Goal: Task Accomplishment & Management: Use online tool/utility

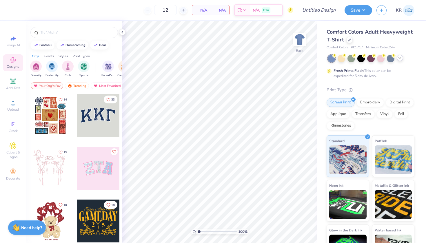
click at [401, 57] on polyline at bounding box center [399, 57] width 2 height 1
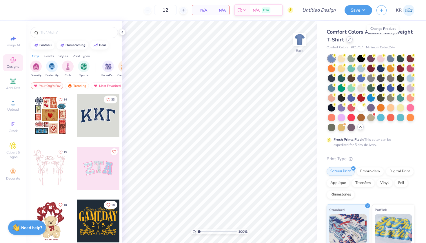
click at [352, 41] on div at bounding box center [349, 39] width 6 height 6
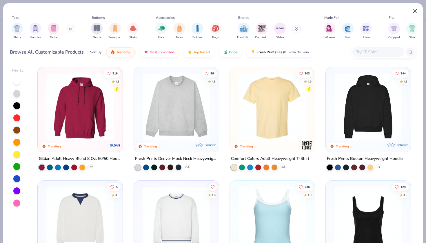
click at [414, 12] on button "Close" at bounding box center [414, 11] width 11 height 11
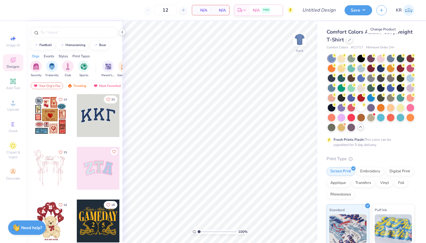
click at [386, 38] on div "Comfort Colors Adult Heavyweight T-Shirt" at bounding box center [370, 36] width 88 height 16
click at [351, 39] on icon at bounding box center [349, 39] width 3 height 3
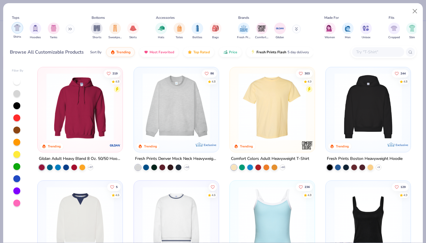
click at [19, 27] on img "filter for Shirts" at bounding box center [17, 27] width 7 height 7
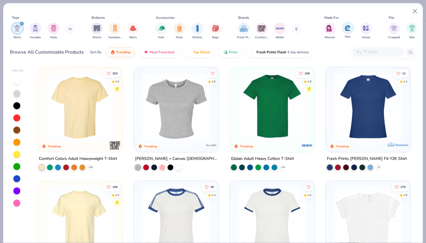
click at [347, 30] on img "filter for Men" at bounding box center [347, 27] width 6 height 7
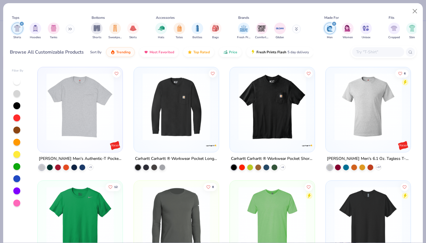
click at [347, 30] on img "filter for Women" at bounding box center [347, 28] width 7 height 7
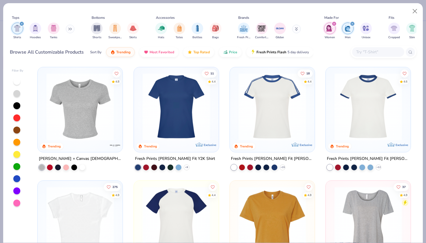
click at [333, 23] on icon "filter for Women" at bounding box center [334, 24] width 2 height 2
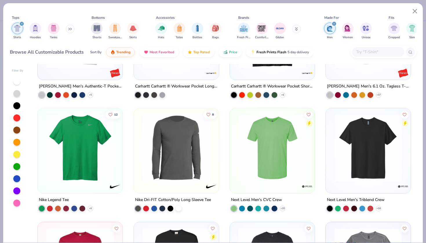
scroll to position [73, 0]
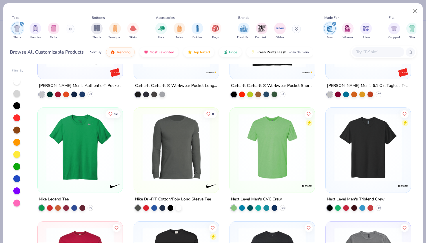
click at [333, 24] on icon "filter for Men" at bounding box center [334, 24] width 2 height 2
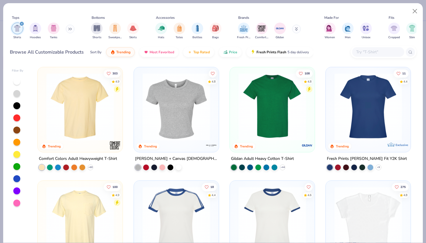
click at [90, 120] on img at bounding box center [79, 106] width 73 height 67
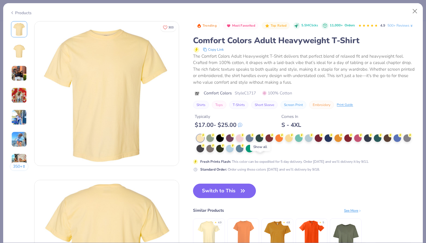
click at [258, 151] on icon at bounding box center [259, 148] width 5 height 5
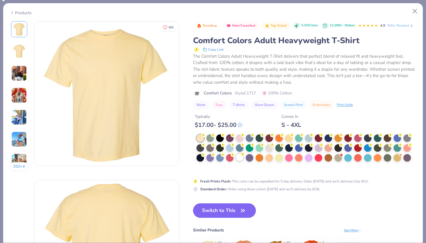
click at [238, 161] on div at bounding box center [240, 157] width 8 height 8
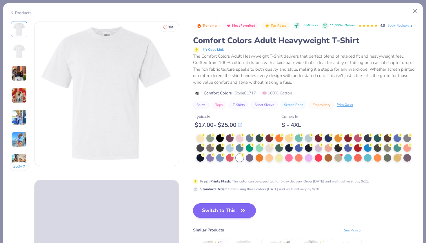
click at [238, 218] on button "Switch to This" at bounding box center [224, 210] width 63 height 14
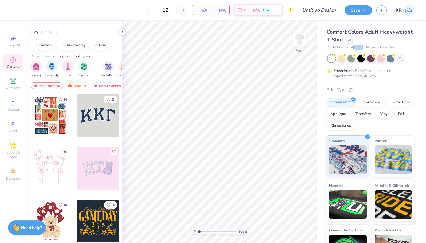
drag, startPoint x: 362, startPoint y: 48, endPoint x: 353, endPoint y: 48, distance: 9.3
click at [353, 48] on span "# C1717" at bounding box center [357, 47] width 12 height 5
copy span "C1717"
click at [59, 29] on div at bounding box center [73, 32] width 87 height 11
click at [74, 45] on div "homecoming" at bounding box center [75, 44] width 20 height 3
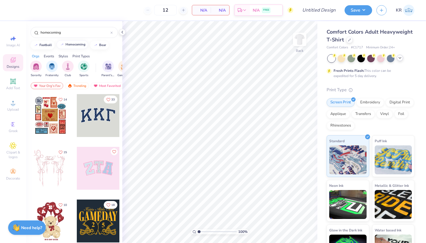
type input "homecoming"
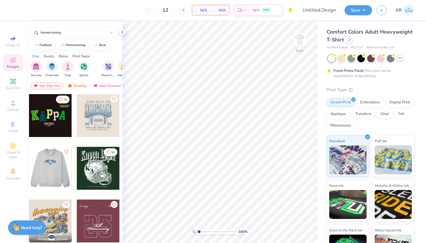
scroll to position [1, 0]
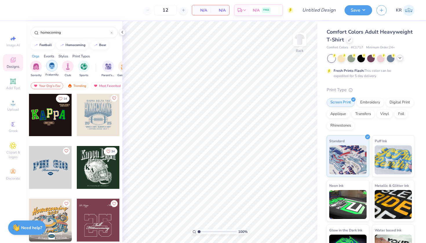
click at [52, 68] on img "filter for Fraternity" at bounding box center [52, 66] width 6 height 7
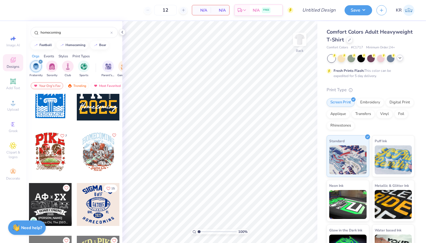
scroll to position [386, 0]
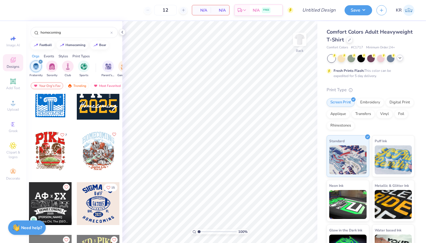
click at [56, 157] on div at bounding box center [50, 150] width 43 height 43
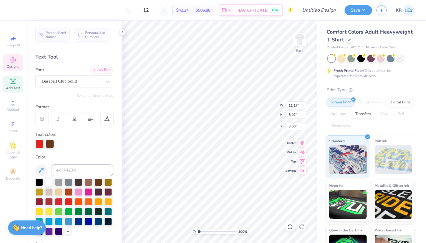
scroll to position [5, 1]
type textarea "ZBT"
type input "9.22"
type input "4.88"
type input "1.90"
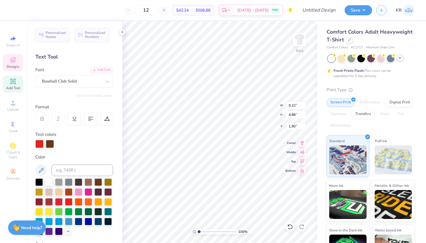
type input "2.28"
type input "2.40"
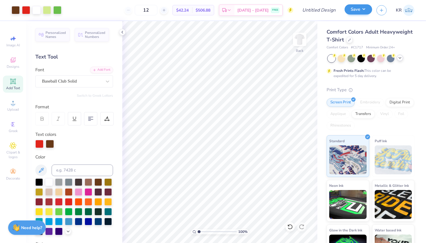
click at [357, 11] on button "Save" at bounding box center [357, 9] width 27 height 10
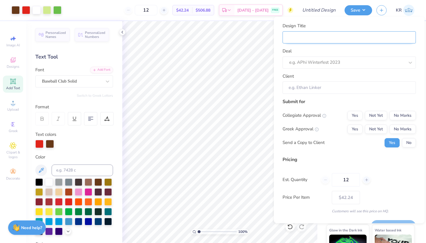
click at [333, 36] on input "Design Title" at bounding box center [348, 37] width 133 height 12
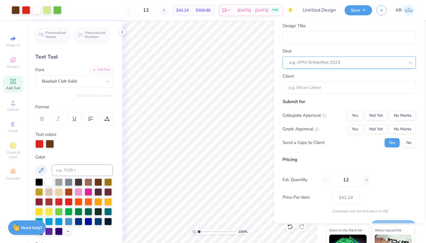
click at [328, 66] on div "e.g. APhi Winterfest 2023" at bounding box center [346, 62] width 116 height 9
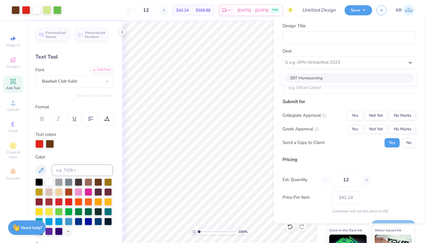
click at [330, 77] on div "ZBT Homecoming" at bounding box center [349, 78] width 129 height 10
type input "Krisnee R"
type input "$49.35"
click at [308, 43] on div "Design Title Deal ZBT Homecoming Client Krisnee R" at bounding box center [348, 58] width 133 height 71
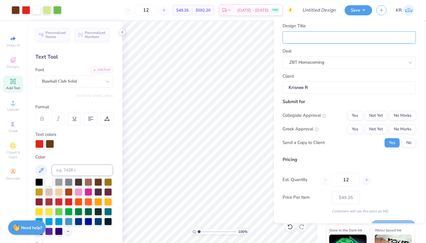
click at [303, 36] on input "Design Title" at bounding box center [348, 37] width 133 height 12
type input "Z"
type input "ZB"
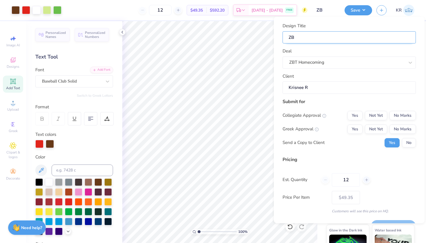
type input "ZBT"
type input "ZBT H"
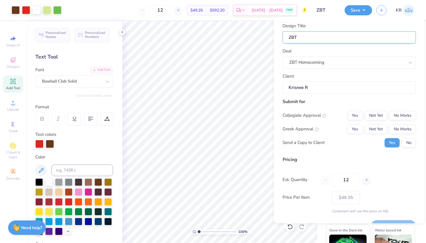
type input "ZBT H"
type input "ZBT Ho"
type input "ZBT Hom"
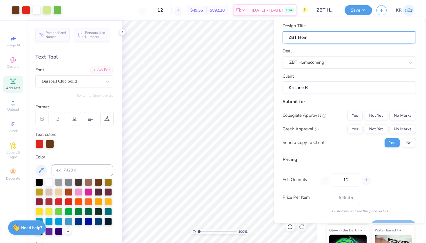
type input "ZBT Home"
type input "ZBT Homec"
type input "ZBT Homeco"
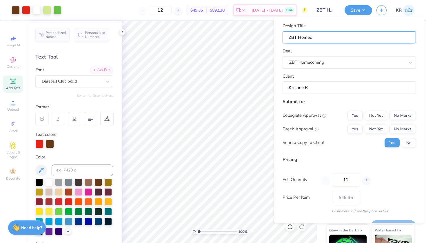
type input "ZBT Homeco"
type input "ZBT Homecom"
type input "ZBT Homecomi"
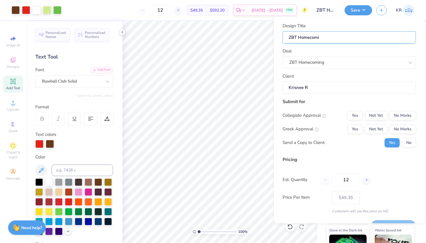
type input "ZBT Homecomin"
type input "ZBT Homecomin g"
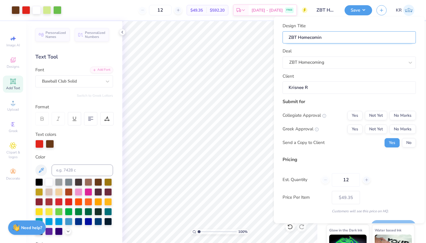
type input "ZBT Homecomin g"
type input "ZBT Homecomin g '"
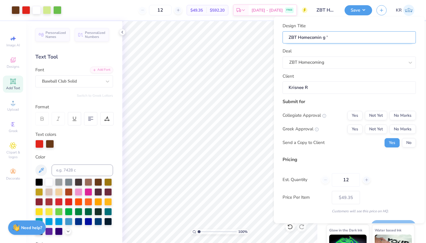
type input "ZBT Homecomin g '3"
type input "ZBT Homecomin g '35"
type input "ZBT Homecomin g '3"
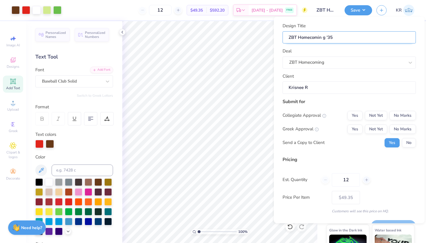
type input "ZBT Homecomin g '3"
type input "ZBT Homecomin g '"
type input "ZBT Homecomin g '2"
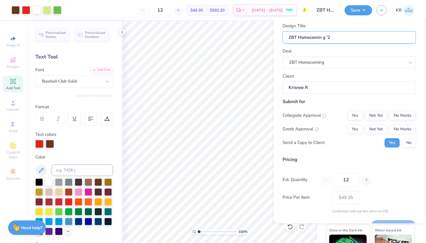
type input "ZBT Homecomin g '25"
click at [323, 36] on input "ZBT Homecomin g '25" at bounding box center [348, 37] width 133 height 12
click at [324, 37] on input "ZBT Homecomin g '25" at bounding box center [348, 37] width 133 height 12
type input "ZBT Homecomin '25"
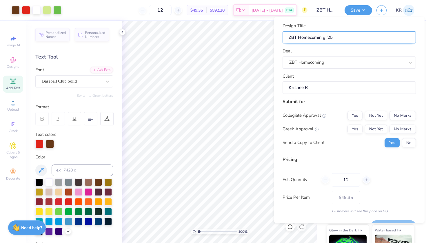
type input "ZBT Homecomin '25"
type input "ZBT Homecoming '25"
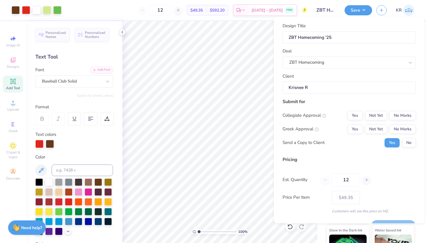
click at [345, 46] on div "Design Title ZBT Homecoming '25 Deal ZBT Homecoming Client Krisnee R" at bounding box center [348, 58] width 133 height 71
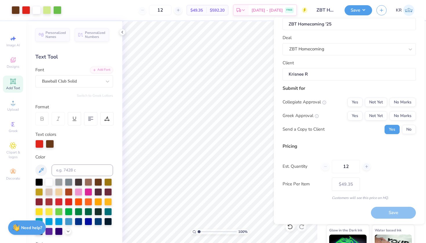
scroll to position [14, 0]
click at [351, 116] on button "Yes" at bounding box center [354, 115] width 15 height 9
click at [401, 128] on button "No" at bounding box center [408, 129] width 14 height 9
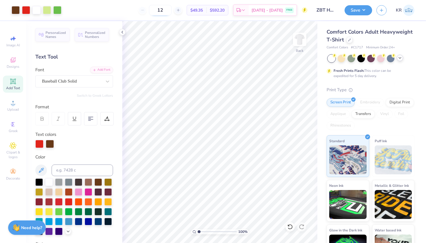
click at [171, 10] on input "12" at bounding box center [160, 10] width 23 height 10
type input "100"
click at [359, 10] on button "Save" at bounding box center [357, 9] width 27 height 10
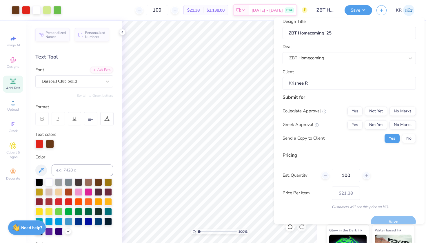
scroll to position [7, 0]
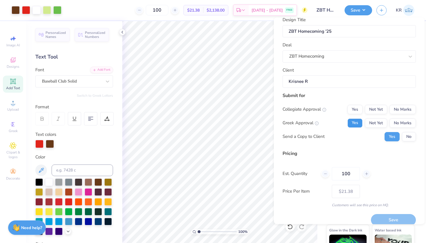
click at [350, 120] on button "Yes" at bounding box center [354, 122] width 15 height 9
click at [377, 123] on button "Not Yet" at bounding box center [375, 122] width 22 height 9
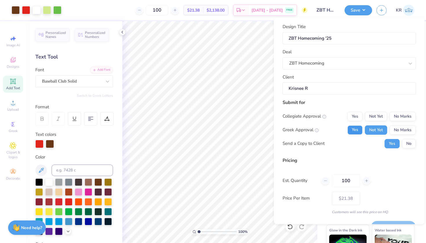
scroll to position [0, 0]
click at [410, 145] on button "No" at bounding box center [408, 143] width 14 height 9
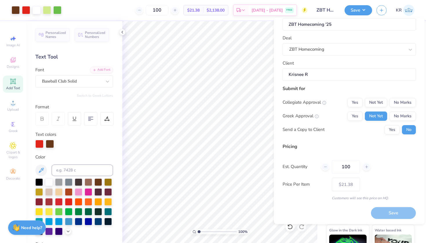
scroll to position [14, 0]
click at [391, 213] on div "Save" at bounding box center [393, 213] width 45 height 12
click at [387, 126] on button "Yes" at bounding box center [391, 129] width 15 height 9
click at [404, 130] on button "No" at bounding box center [408, 129] width 14 height 9
click at [404, 100] on button "No Marks" at bounding box center [402, 102] width 26 height 9
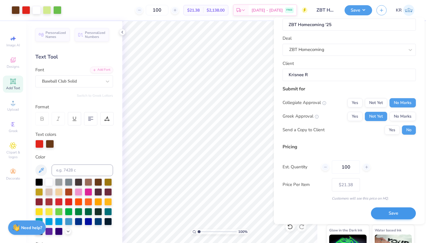
click at [387, 213] on button "Save" at bounding box center [393, 213] width 45 height 12
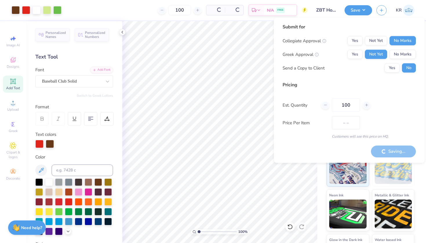
type input "$21.38"
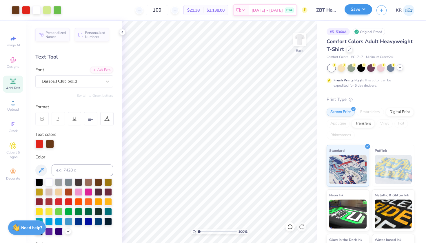
click at [357, 12] on button "Save" at bounding box center [357, 9] width 27 height 10
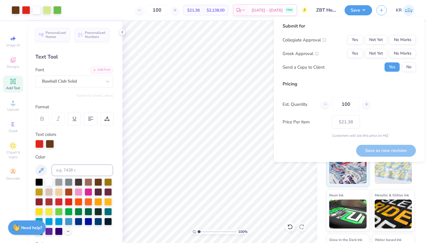
click at [414, 187] on div "# 515360A Original Proof Comfort Colors Adult Heavyweight T-Shirt Comfort Color…" at bounding box center [371, 148] width 109 height 254
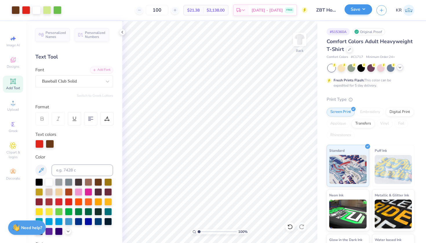
click at [358, 10] on button "Save" at bounding box center [357, 9] width 27 height 10
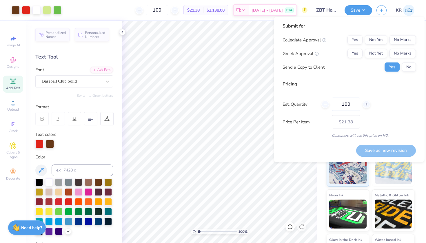
click at [317, 169] on div "# 515360A Original Proof Comfort Colors Adult Heavyweight T-Shirt Comfort Color…" at bounding box center [371, 148] width 109 height 254
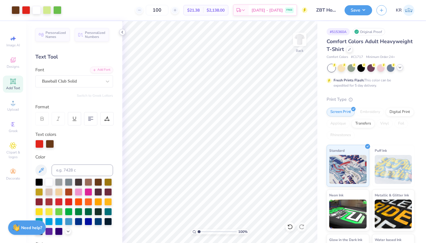
click at [123, 32] on icon at bounding box center [122, 32] width 5 height 5
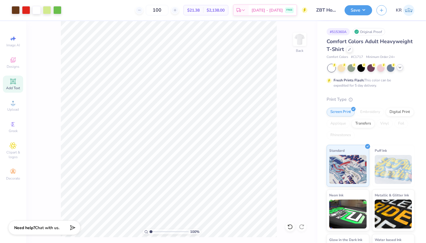
click at [143, 1] on div "100 $21.38 Per Item $2,138.00 Total Est. Delivery Sep 16 - 19 FREE" at bounding box center [186, 10] width 241 height 20
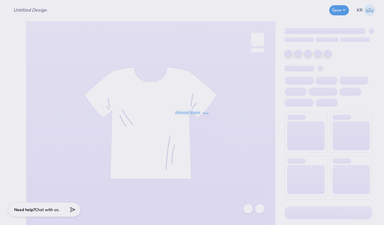
type input "ZBT Homecoming '25"
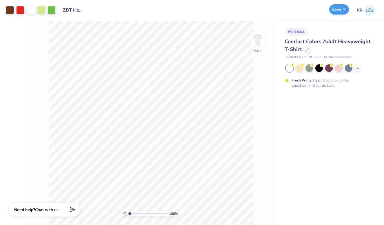
click at [336, 11] on button "Save" at bounding box center [339, 9] width 20 height 10
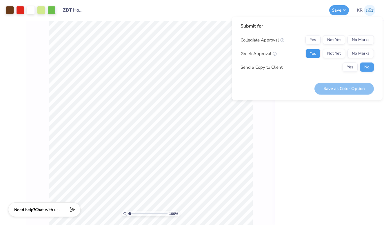
click at [317, 54] on button "Yes" at bounding box center [312, 53] width 15 height 9
click at [357, 41] on button "No Marks" at bounding box center [360, 39] width 26 height 9
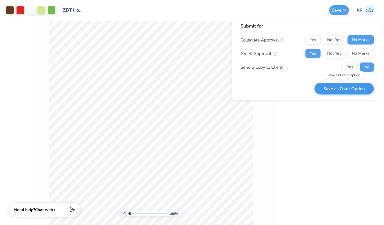
click at [351, 90] on button "Save as Color Option" at bounding box center [343, 88] width 59 height 12
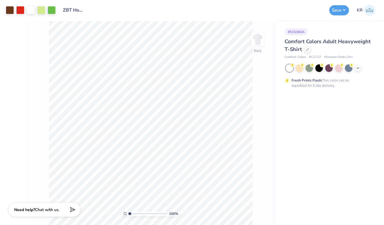
click at [371, 17] on div "Design Saved" at bounding box center [327, 18] width 103 height 26
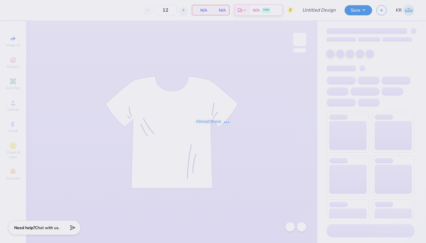
type input "100"
type input "ZBT Homecoming '25"
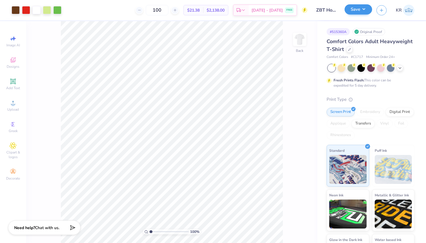
click at [356, 12] on button "Save" at bounding box center [357, 9] width 27 height 10
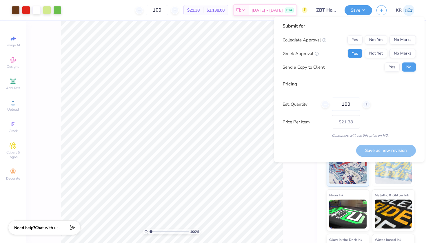
click at [358, 51] on button "Yes" at bounding box center [354, 53] width 15 height 9
click at [413, 39] on button "No Marks" at bounding box center [402, 39] width 26 height 9
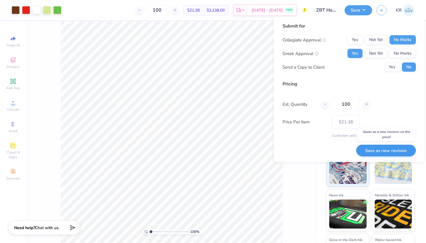
click at [388, 152] on button "Save as new revision" at bounding box center [386, 150] width 60 height 12
type input "$21.38"
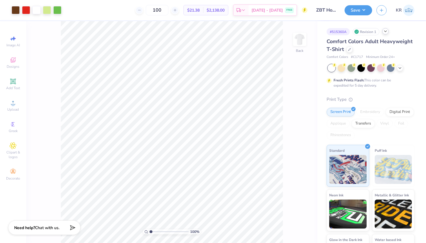
click at [385, 32] on icon at bounding box center [385, 31] width 5 height 5
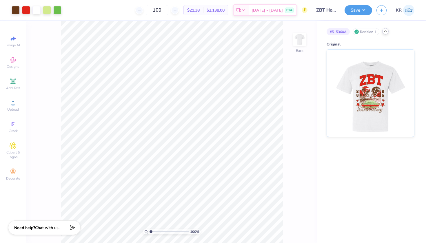
click at [385, 32] on icon at bounding box center [385, 31] width 5 height 5
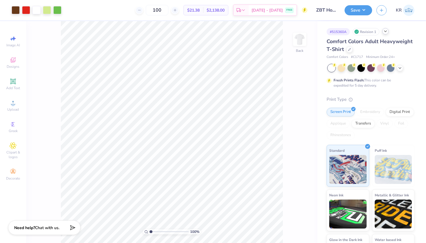
click at [372, 31] on div "Revision 1" at bounding box center [365, 31] width 27 height 7
